Goal: Task Accomplishment & Management: Use online tool/utility

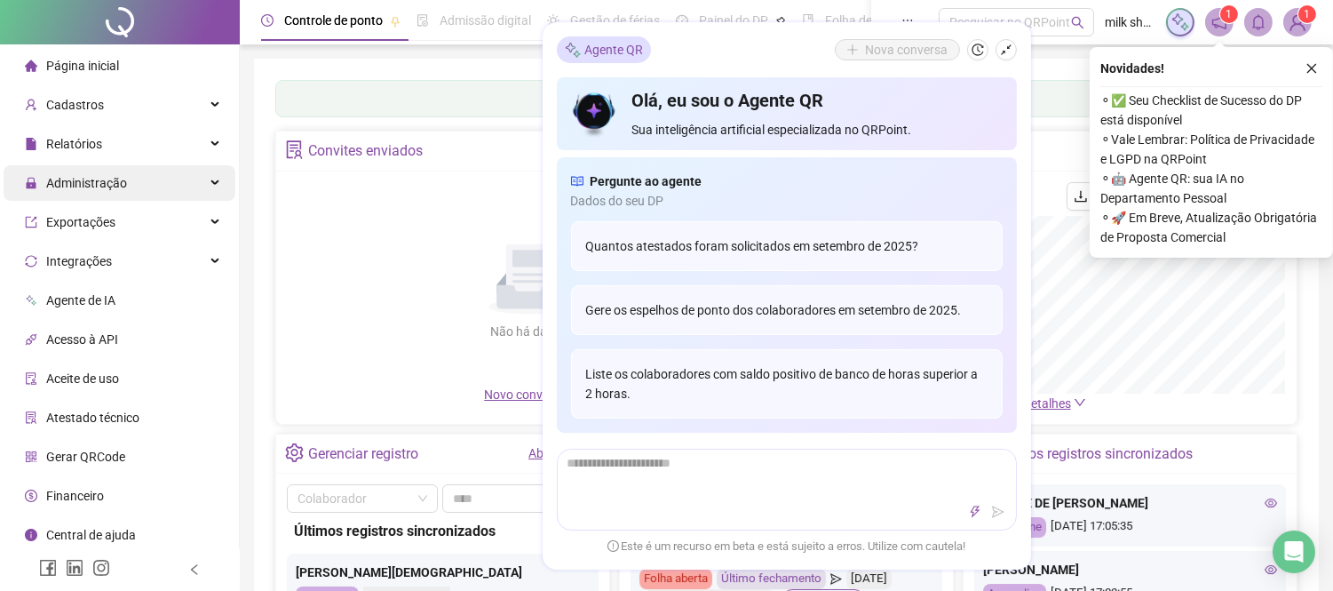
click at [91, 187] on span "Administração" at bounding box center [86, 183] width 81 height 14
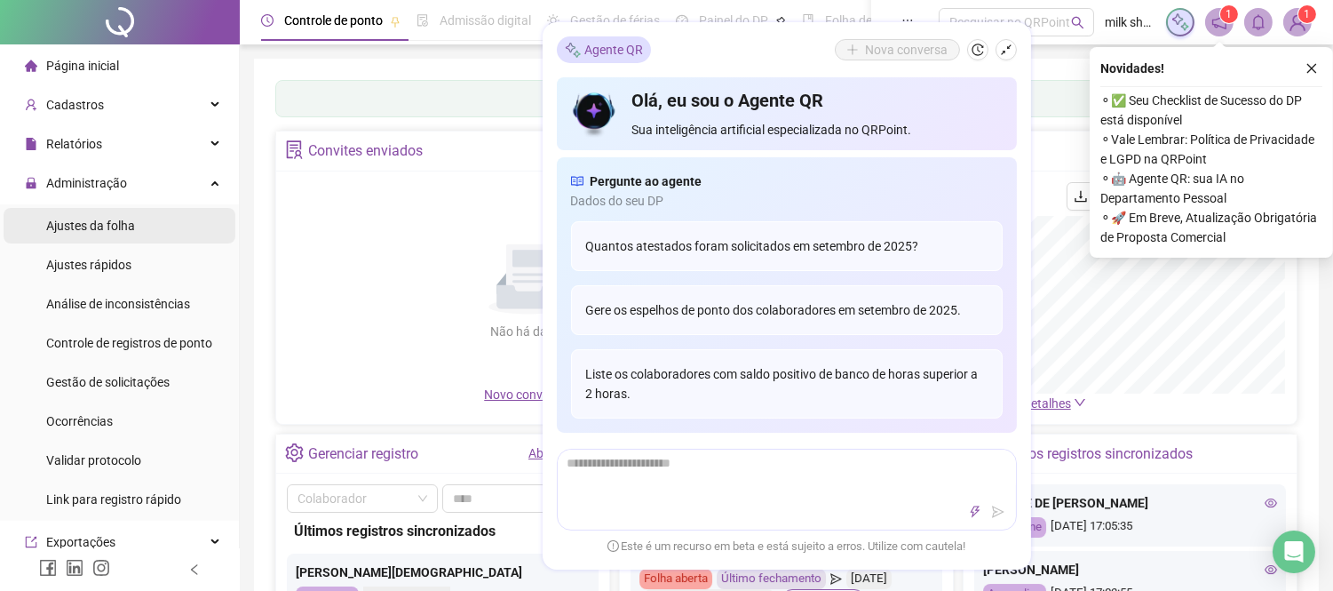
click at [103, 232] on span "Ajustes da folha" at bounding box center [90, 225] width 89 height 14
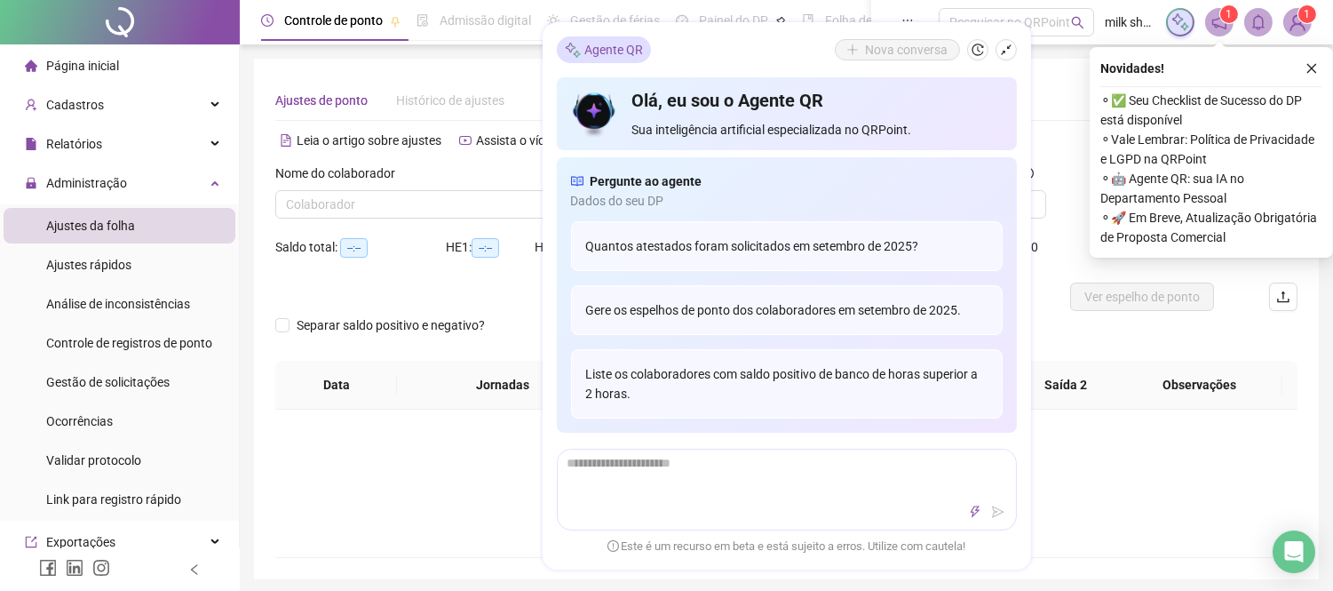
type input "**********"
click at [1286, 530] on div "Open Intercom Messenger" at bounding box center [1294, 551] width 47 height 47
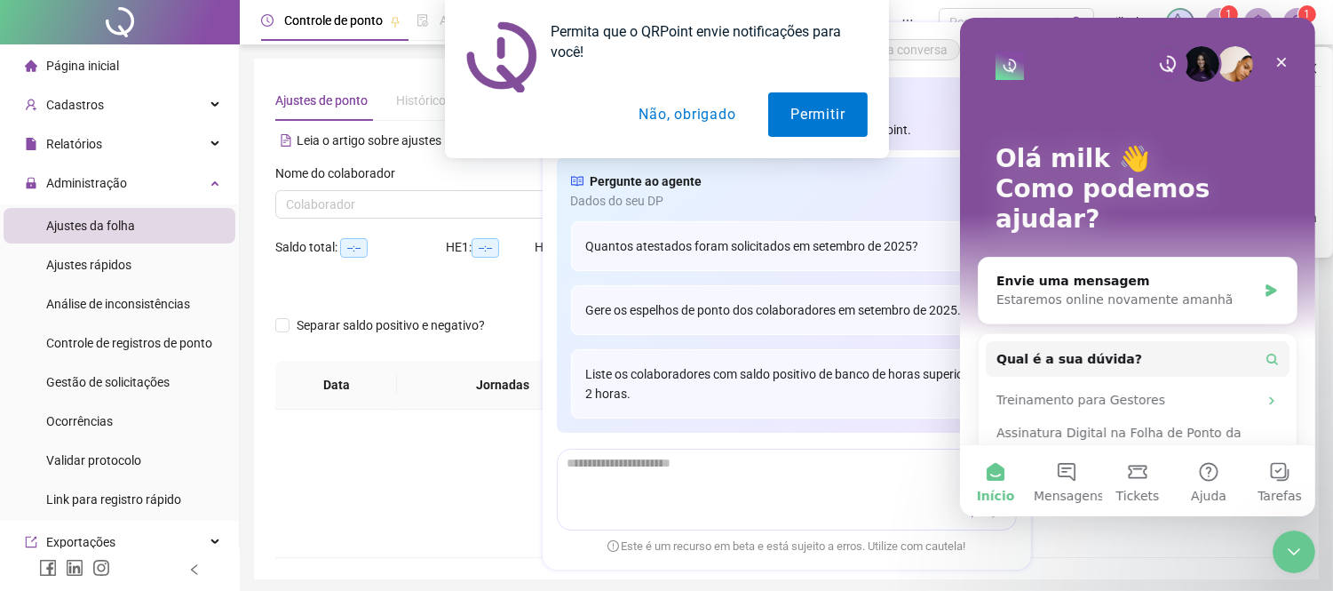
click at [1286, 531] on div "Encerramento do Messenger da Intercom" at bounding box center [1293, 550] width 43 height 43
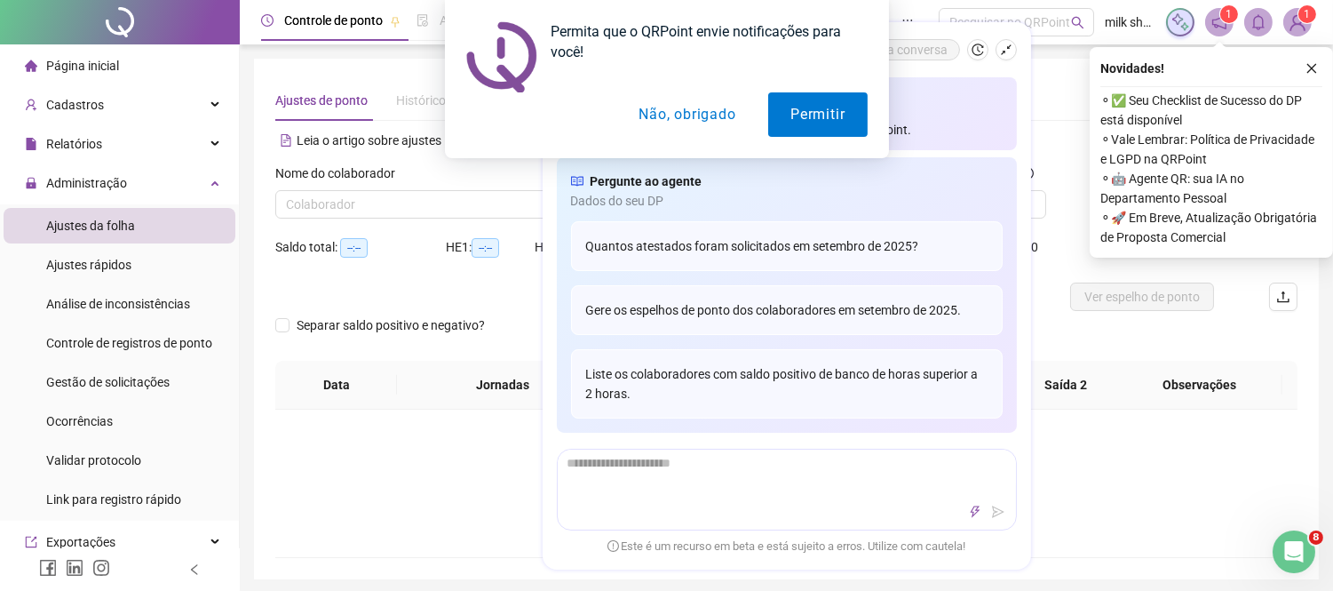
click at [688, 125] on button "Não, obrigado" at bounding box center [686, 114] width 141 height 44
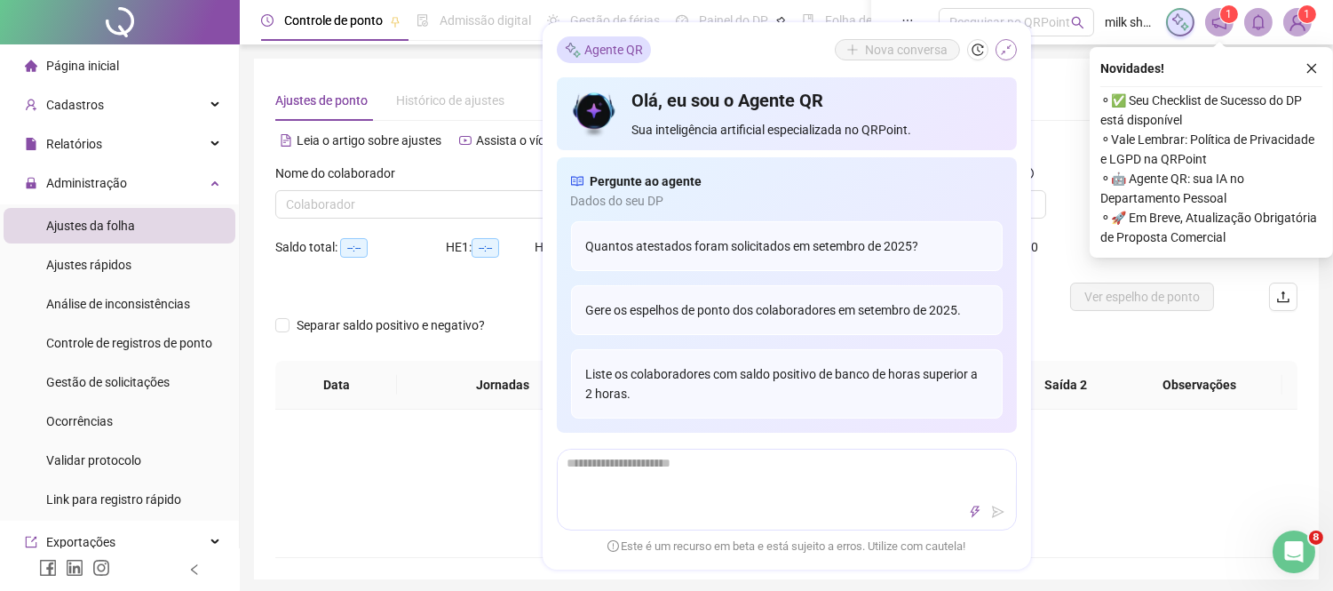
click at [1008, 44] on icon "shrink" at bounding box center [1006, 50] width 12 height 12
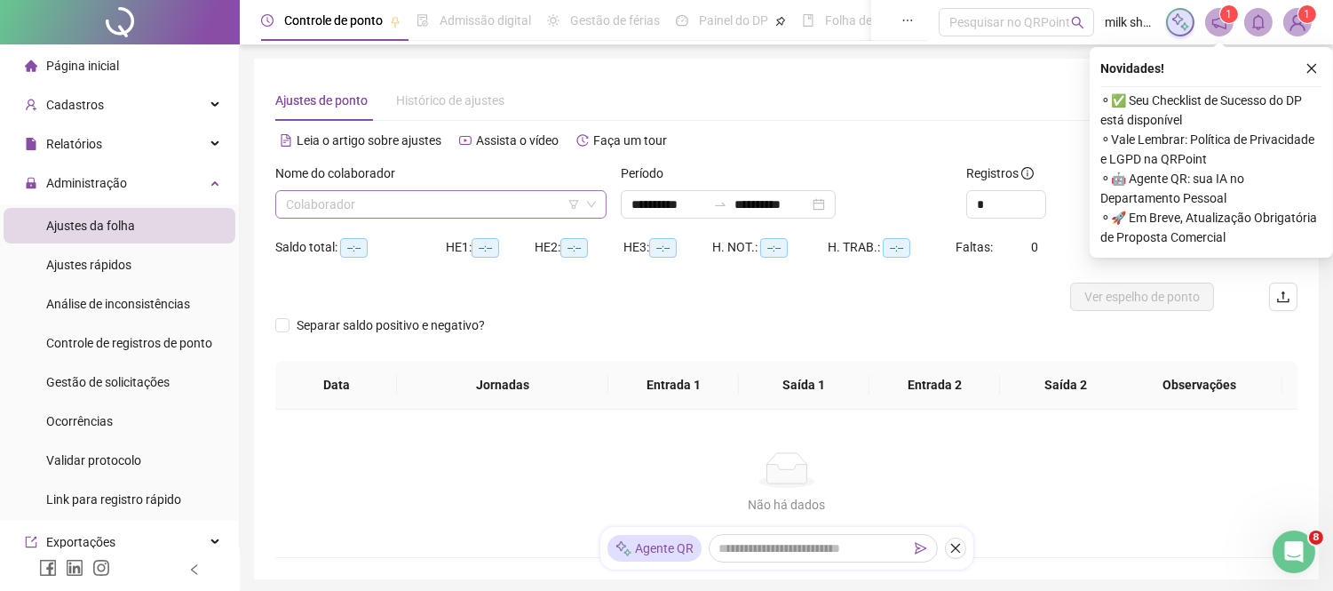
click at [427, 205] on input "search" at bounding box center [433, 204] width 294 height 27
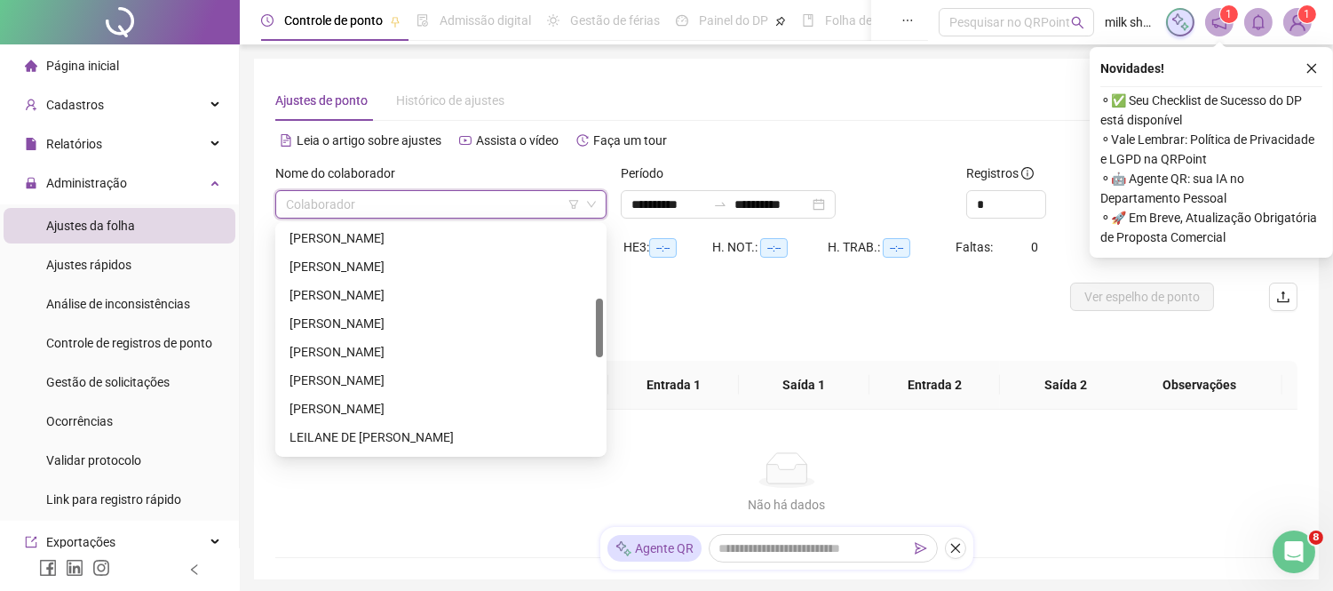
scroll to position [289, 0]
drag, startPoint x: 602, startPoint y: 242, endPoint x: 600, endPoint y: 316, distance: 74.7
click at [600, 316] on div at bounding box center [599, 329] width 7 height 59
click at [442, 321] on div "[PERSON_NAME]" at bounding box center [441, 321] width 303 height 20
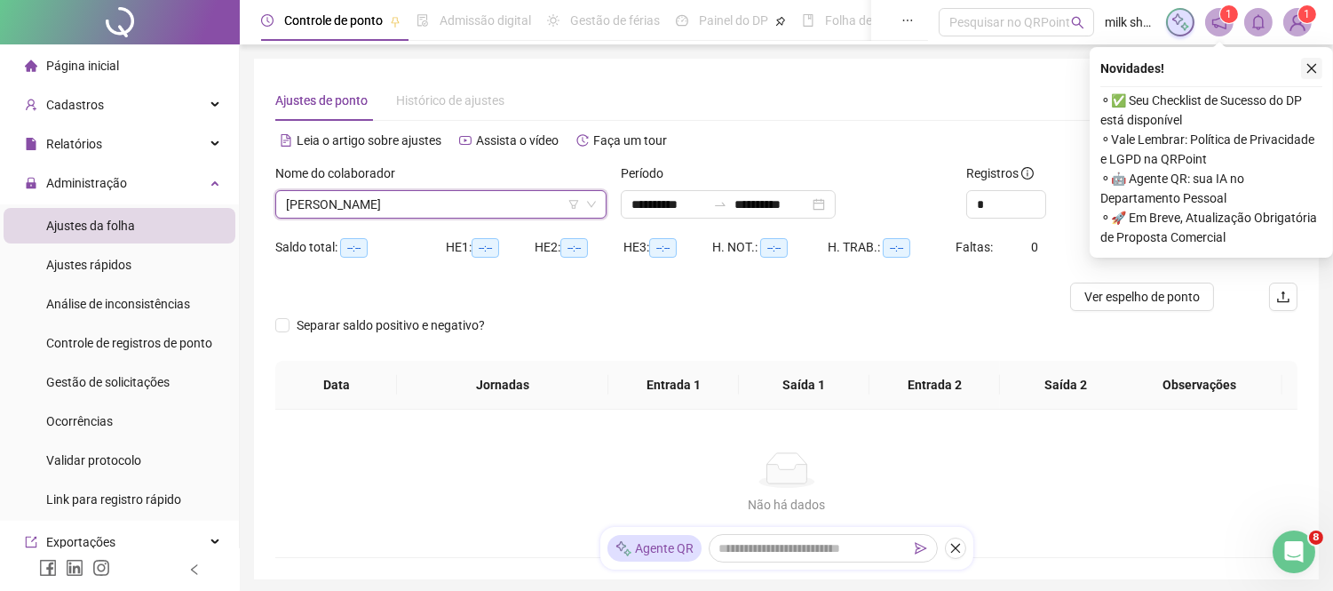
click at [1316, 75] on button "button" at bounding box center [1311, 68] width 21 height 21
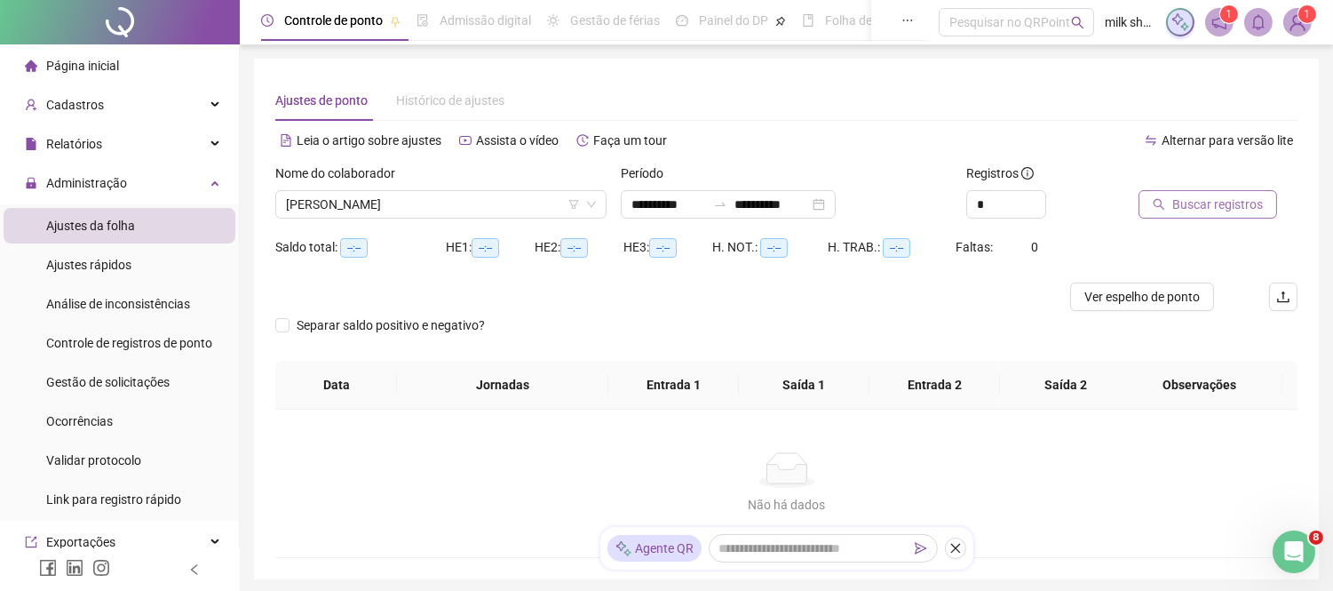
click at [1190, 195] on span "Buscar registros" at bounding box center [1217, 205] width 91 height 20
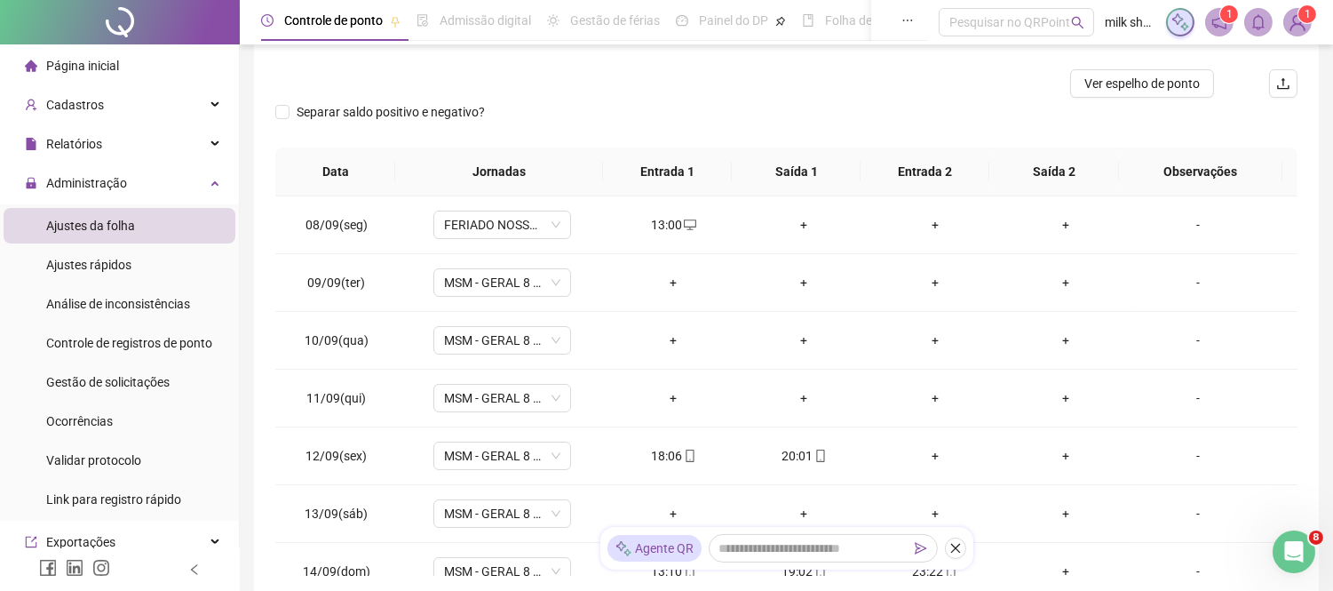
scroll to position [264, 0]
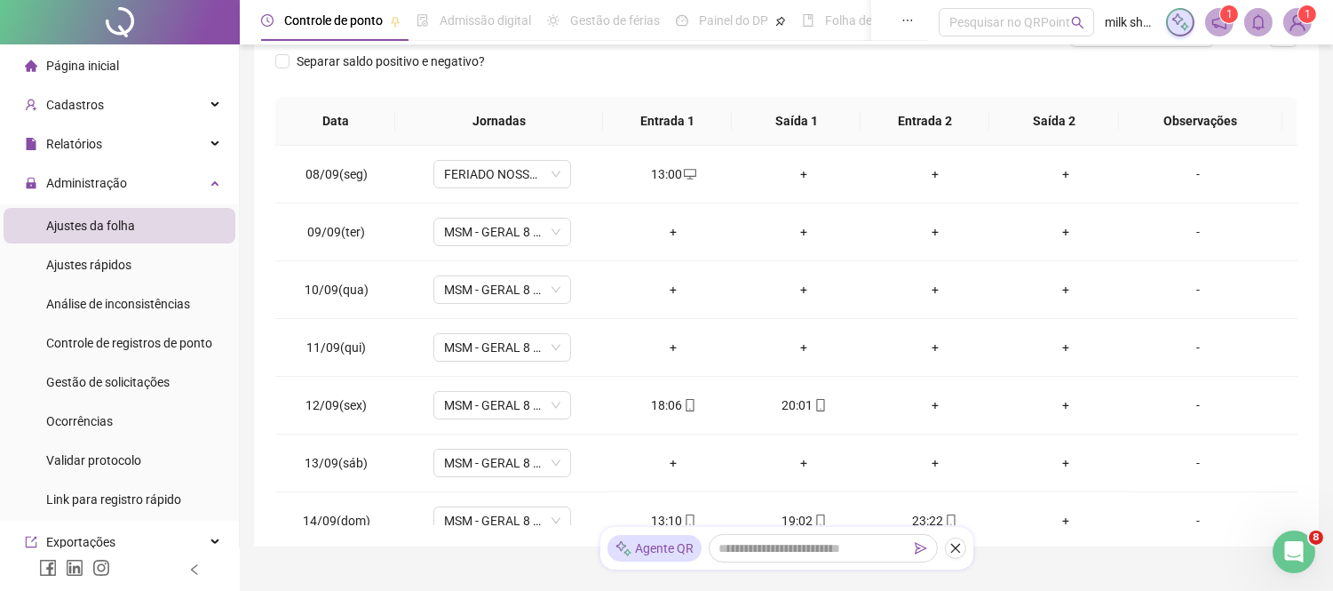
click at [1300, 441] on div "**********" at bounding box center [786, 170] width 1065 height 751
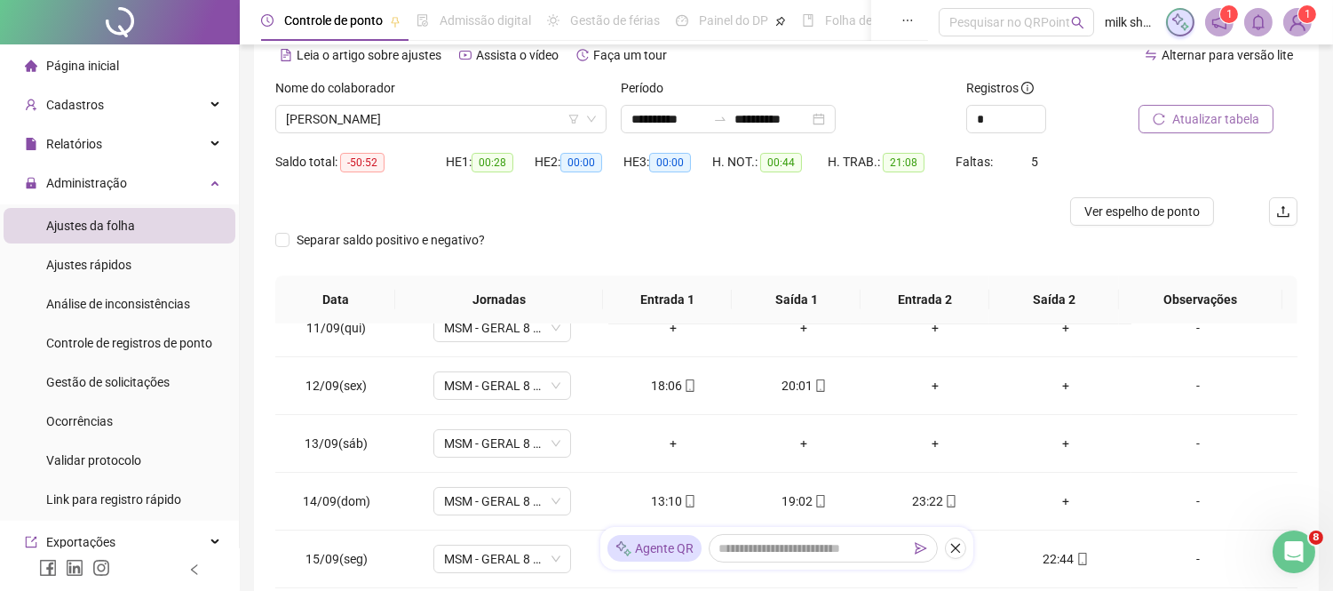
scroll to position [0, 0]
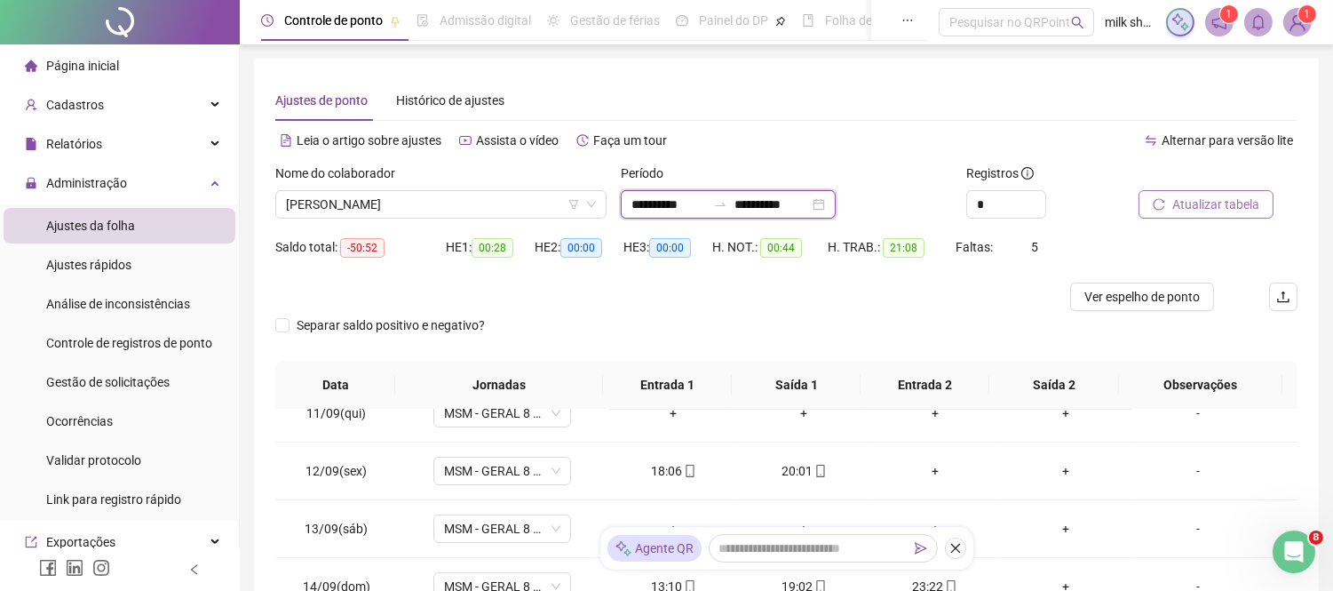
click at [766, 204] on input "**********" at bounding box center [772, 205] width 75 height 20
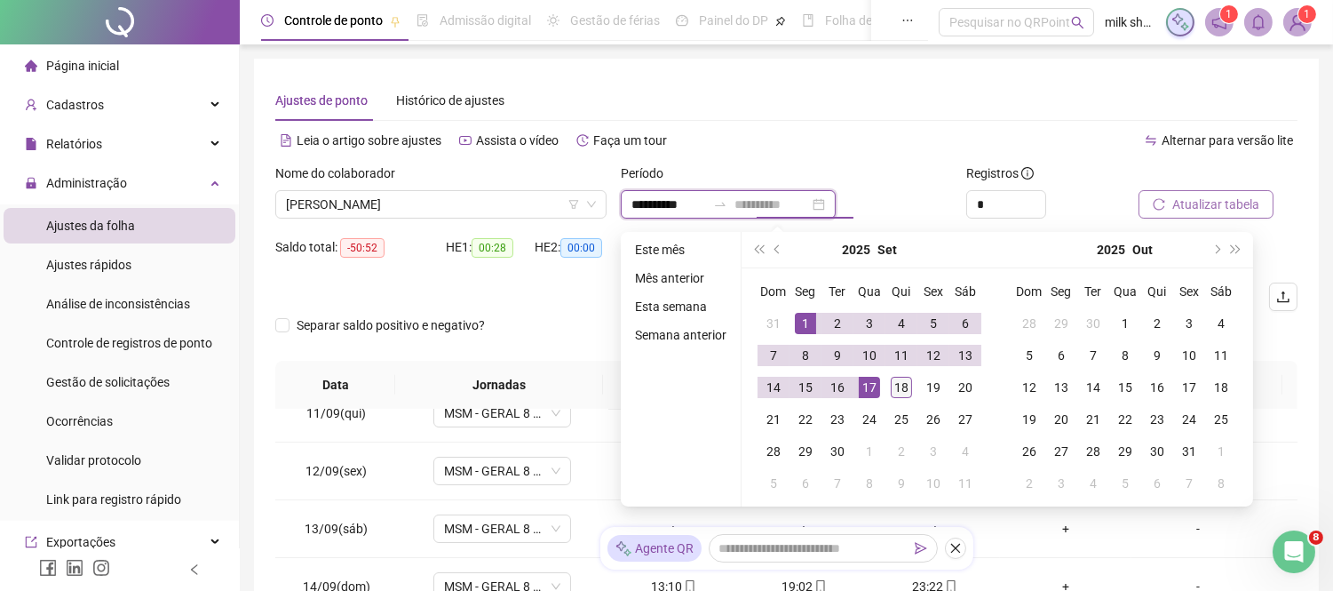
type input "**********"
click at [898, 383] on div "18" at bounding box center [901, 387] width 21 height 21
type input "**********"
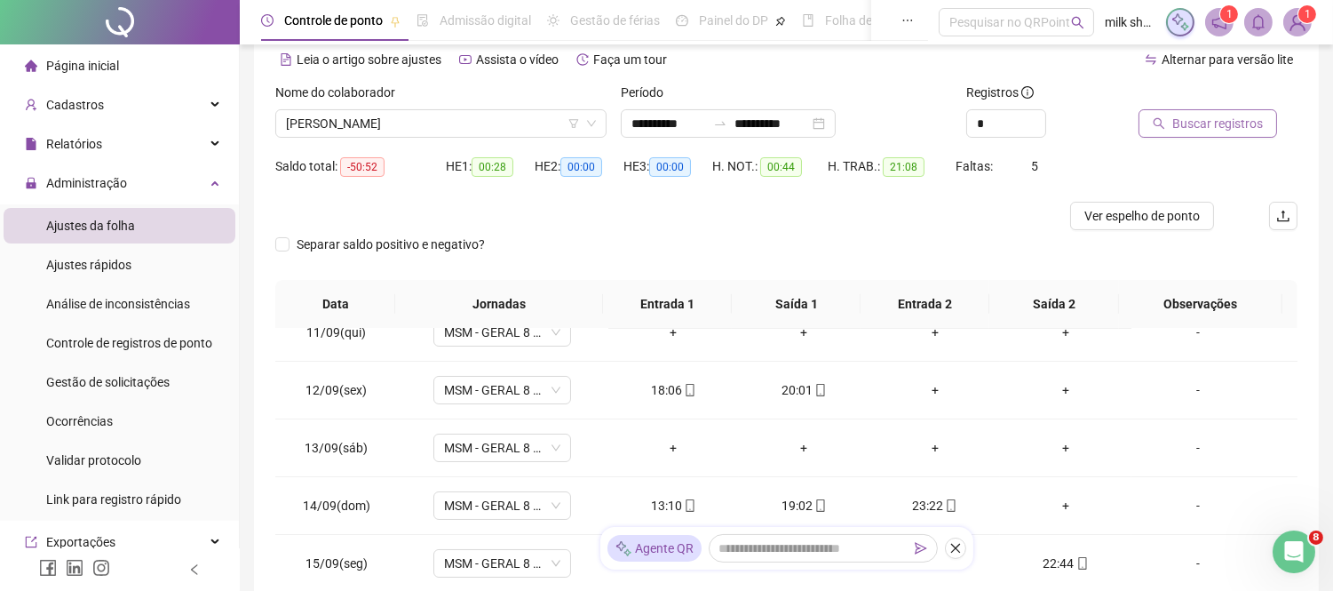
scroll to position [60, 0]
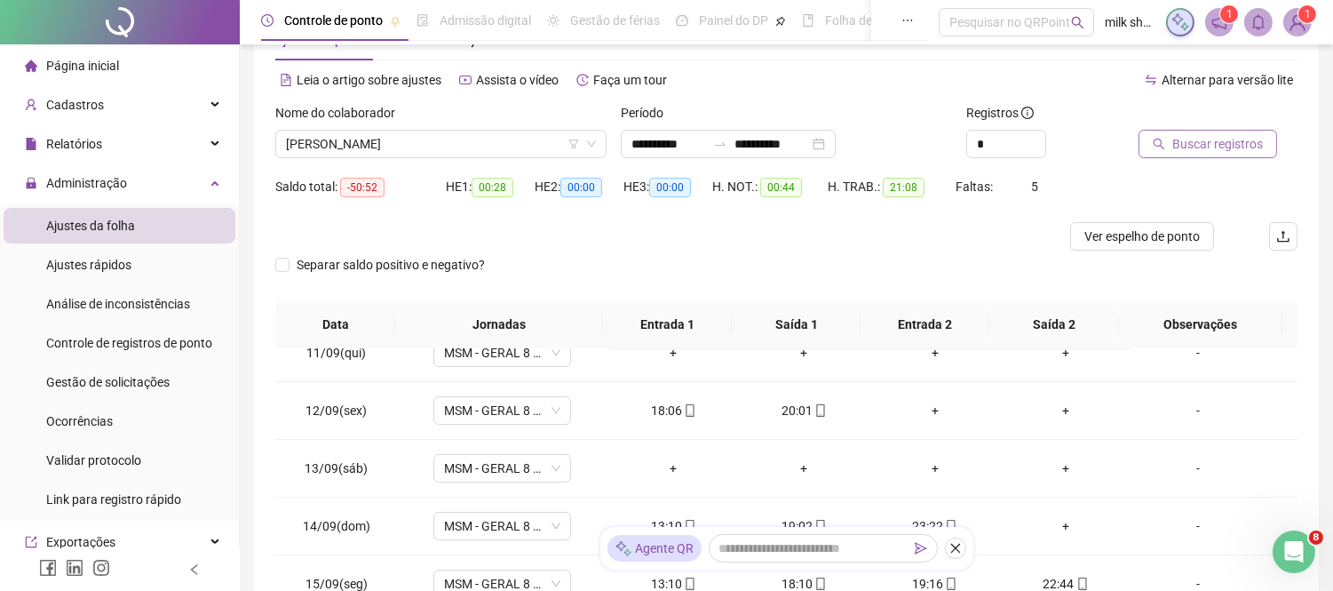
click at [1214, 155] on button "Buscar registros" at bounding box center [1208, 144] width 139 height 28
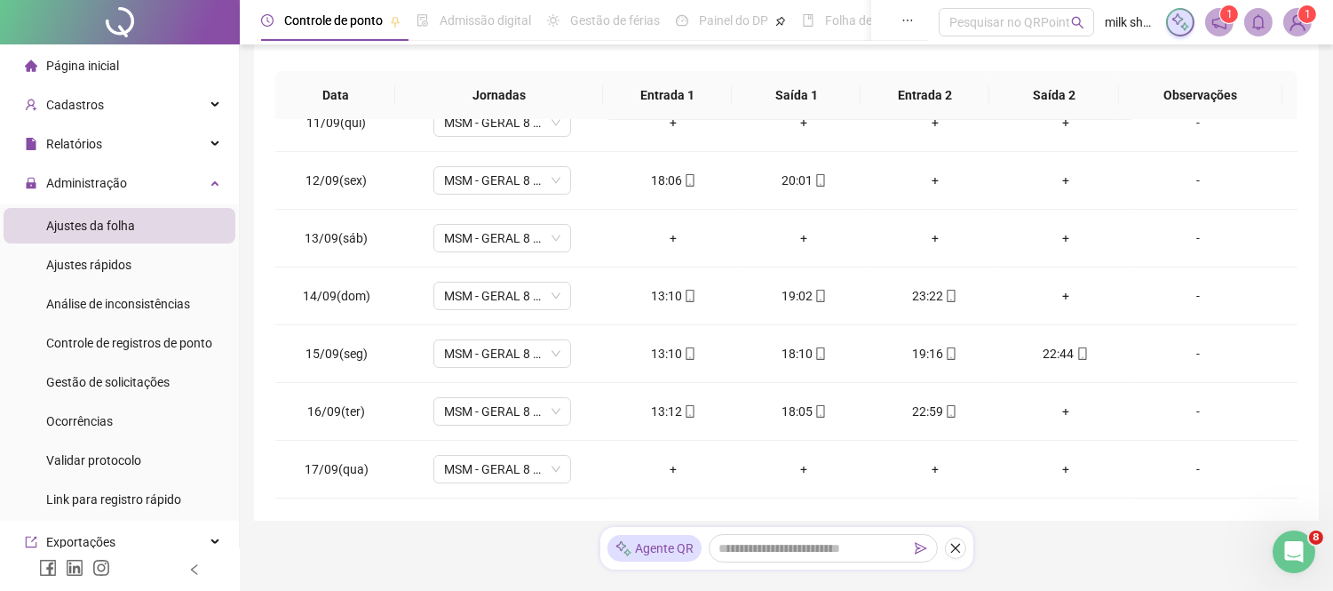
scroll to position [338, 0]
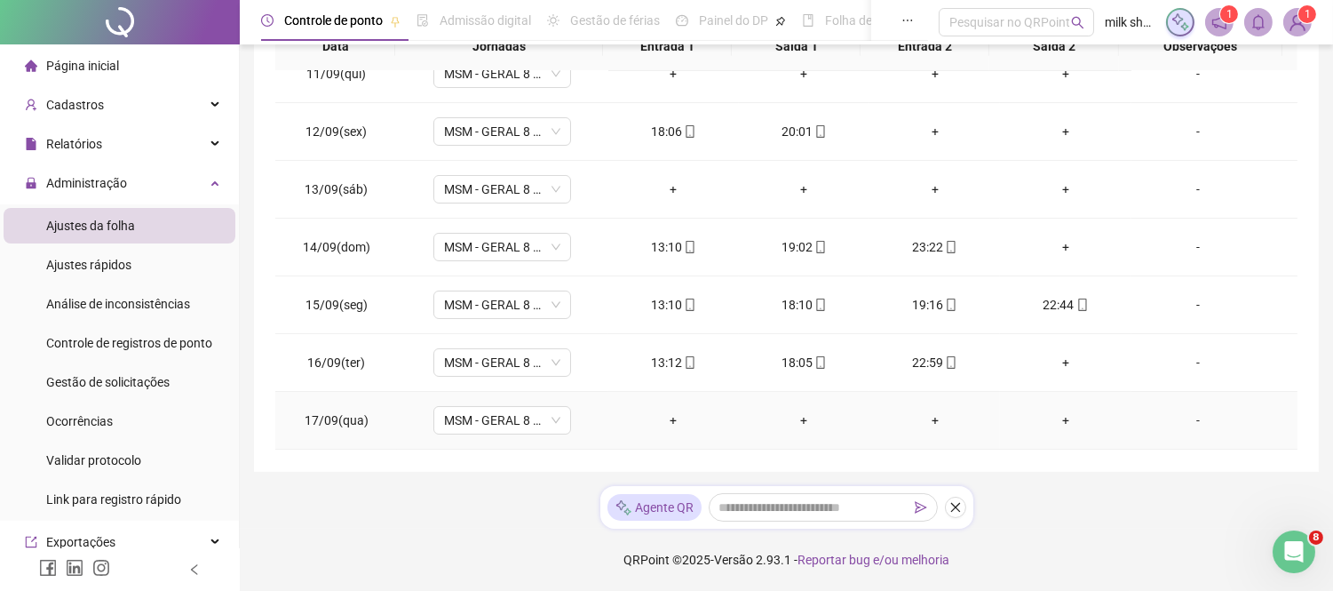
click at [1280, 423] on td "-" at bounding box center [1215, 421] width 166 height 58
click at [1174, 285] on td "-" at bounding box center [1215, 306] width 166 height 58
